Goal: Check status: Check status

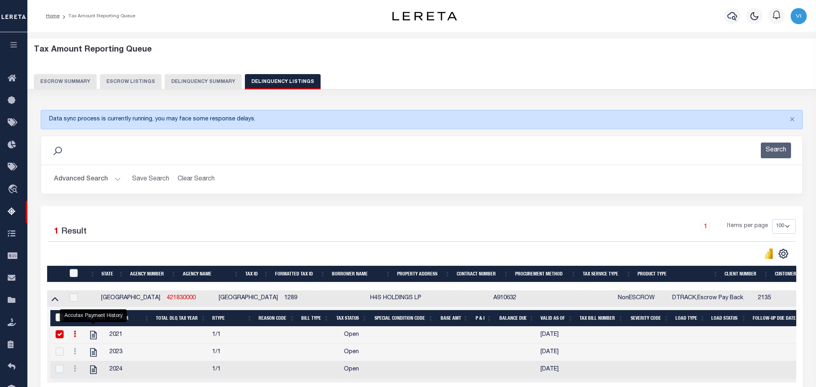
select select "100"
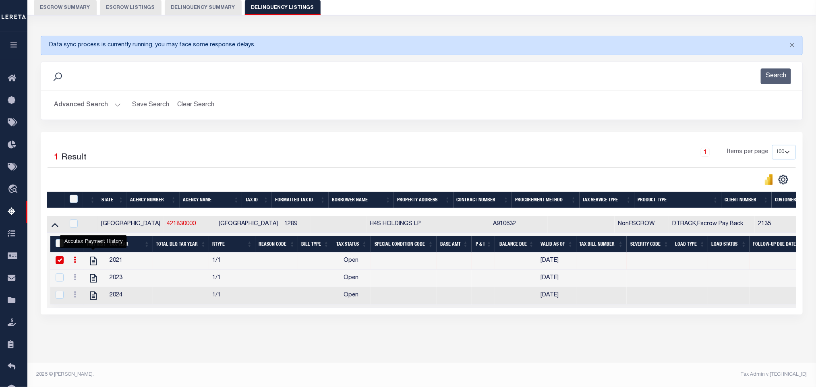
scroll to position [84, 0]
click at [70, 98] on button "Advanced Search" at bounding box center [87, 105] width 67 height 16
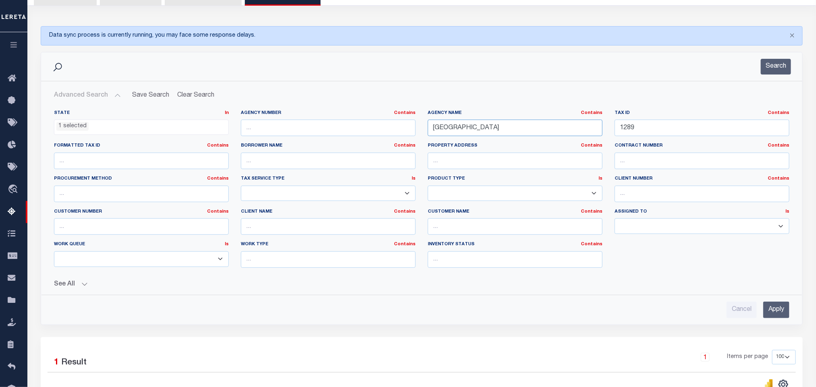
drag, startPoint x: 506, startPoint y: 131, endPoint x: 365, endPoint y: 133, distance: 141.3
click at [365, 133] on div "State In In AK AL AR AZ CA CO CT DC DE FL GA GU HI IA ID IL IN KS [GEOGRAPHIC_D…" at bounding box center [421, 192] width 747 height 164
click at [659, 127] on input "1289" at bounding box center [701, 128] width 175 height 17
paste input "R77582"
type input "R77582"
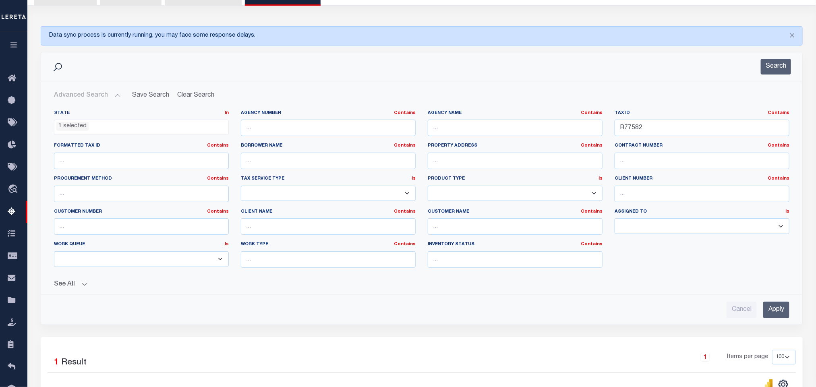
click at [774, 313] on input "Apply" at bounding box center [776, 310] width 26 height 17
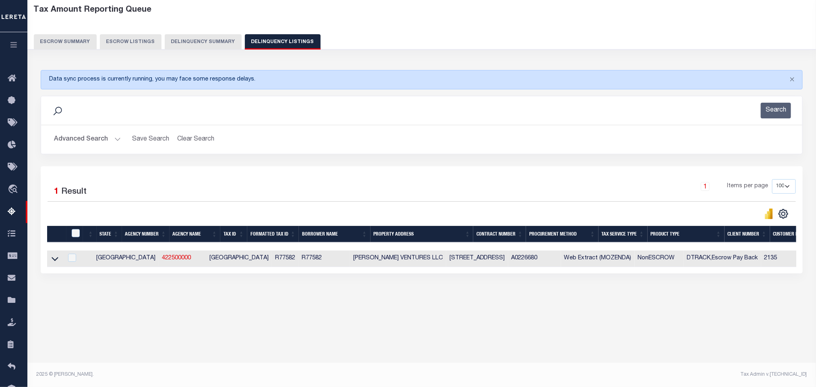
scroll to position [40, 0]
click at [52, 262] on icon at bounding box center [55, 258] width 7 height 8
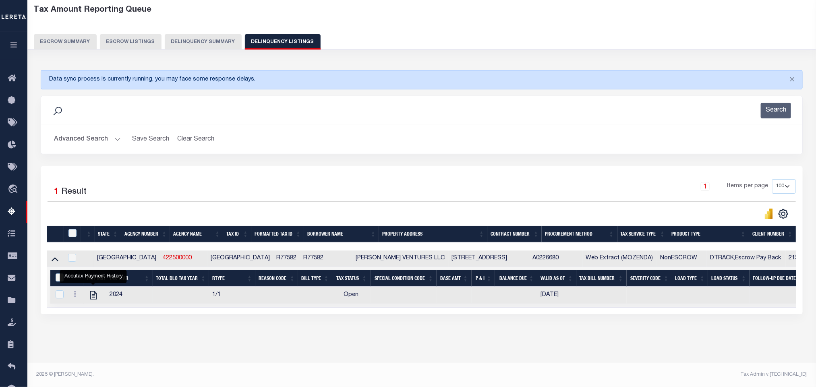
click at [95, 300] on icon "" at bounding box center [93, 295] width 10 height 10
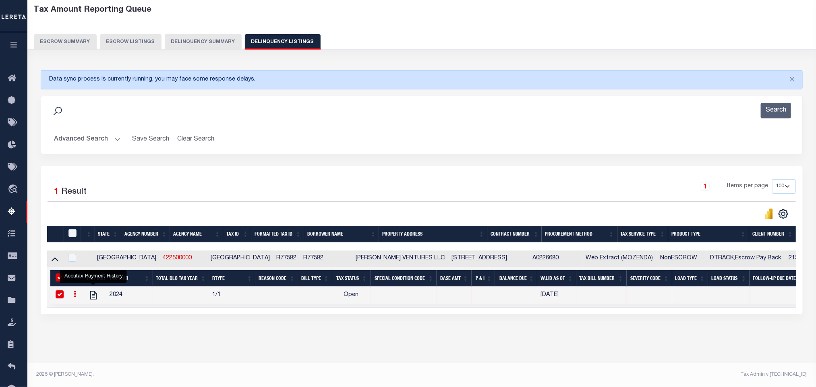
checkbox input "true"
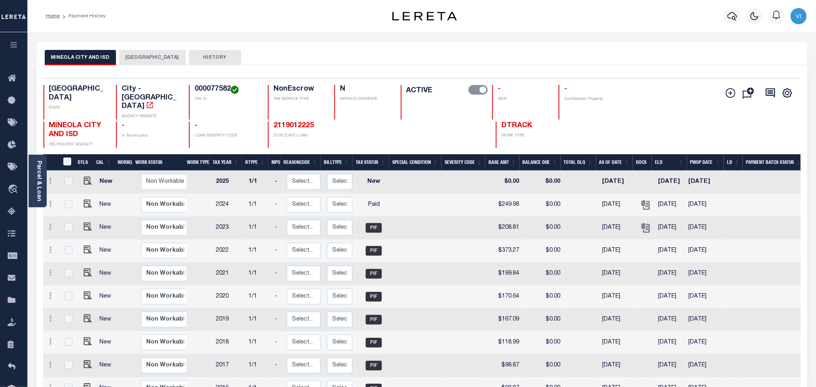
click at [129, 51] on button "[GEOGRAPHIC_DATA]" at bounding box center [152, 57] width 66 height 15
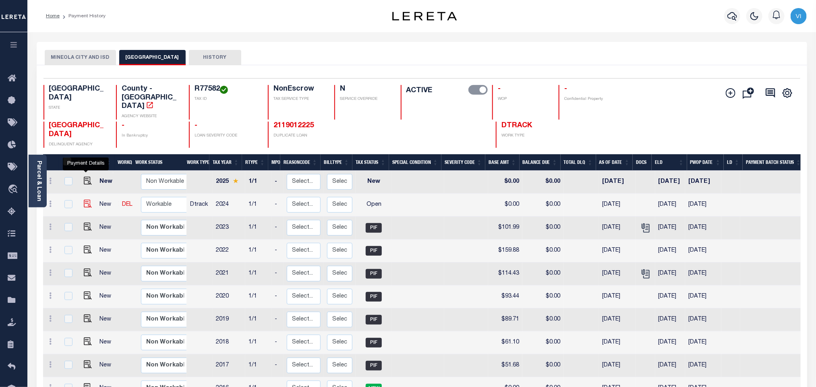
click at [88, 200] on img "" at bounding box center [88, 204] width 8 height 8
checkbox input "true"
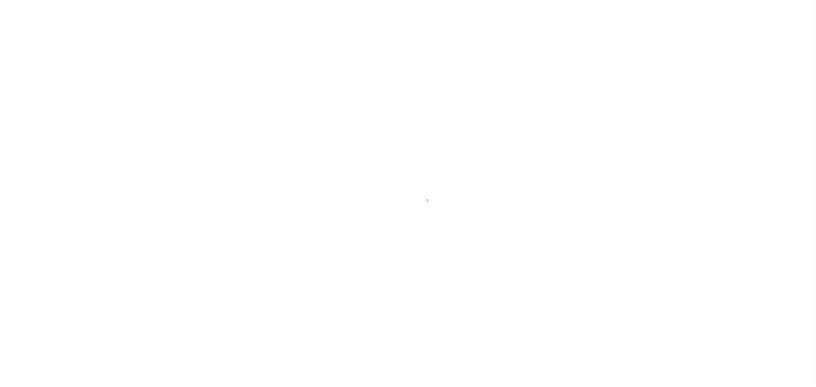
select select "OP2"
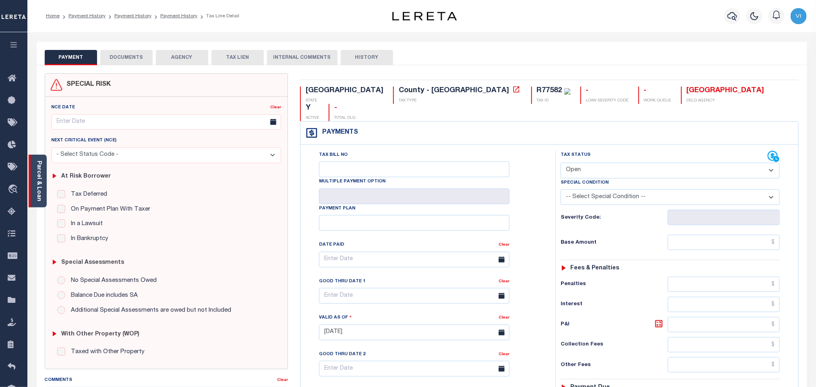
click at [40, 173] on link "Parcel & Loan" at bounding box center [39, 181] width 6 height 41
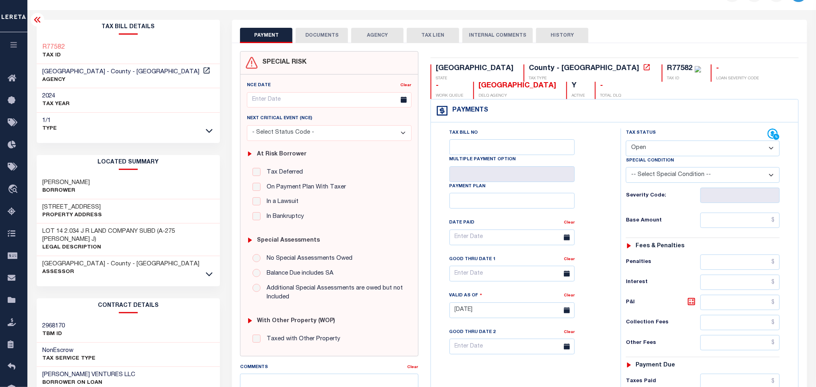
scroll to position [60, 0]
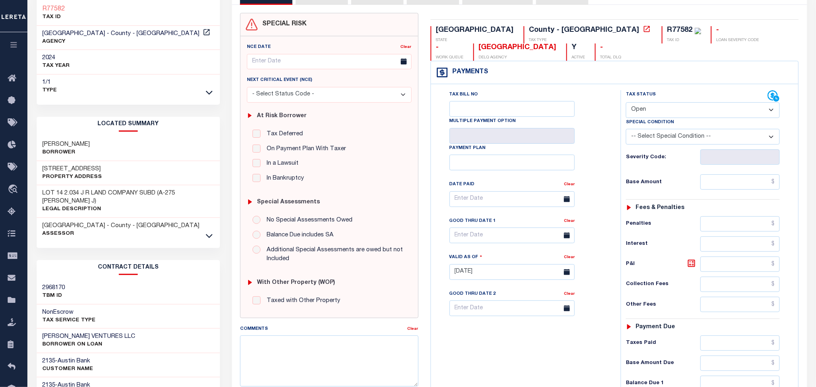
click at [575, 355] on div "Tax Bill No Multiple Payment Option Payment Plan Clear" at bounding box center [524, 268] width 182 height 356
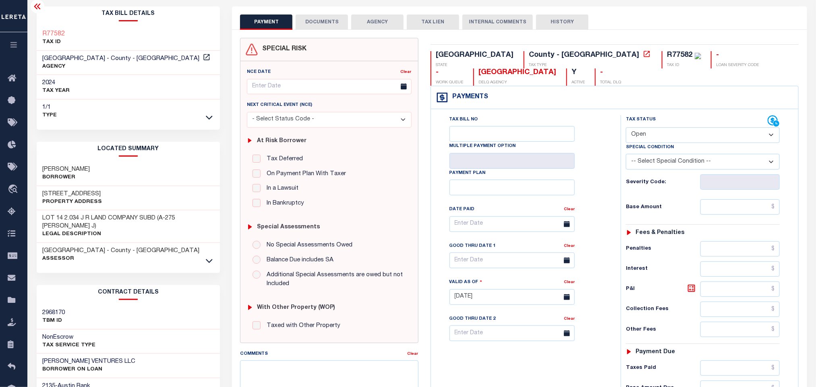
scroll to position [0, 0]
